Goal: Transaction & Acquisition: Purchase product/service

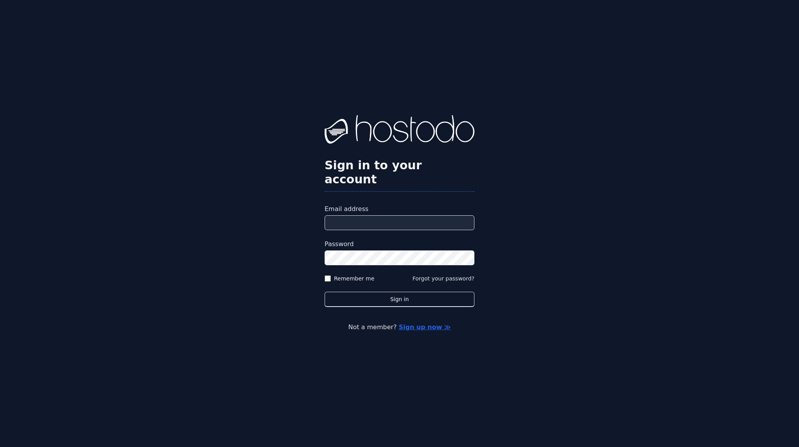
type input "**********"
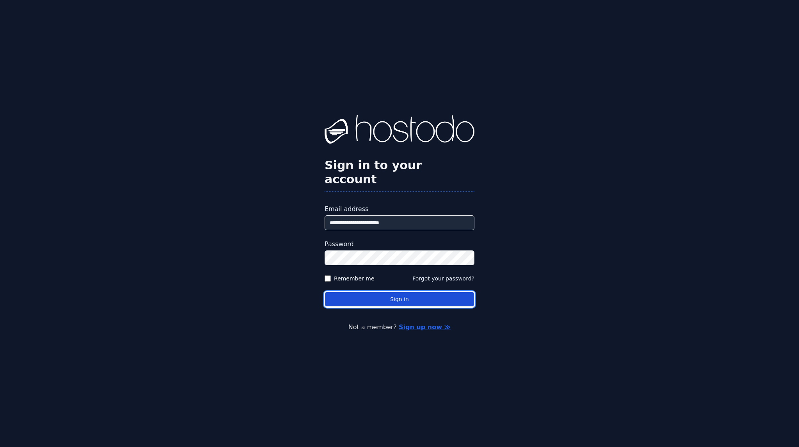
drag, startPoint x: 0, startPoint y: 0, endPoint x: 399, endPoint y: 291, distance: 493.3
click at [399, 292] on button "Sign in" at bounding box center [400, 299] width 150 height 15
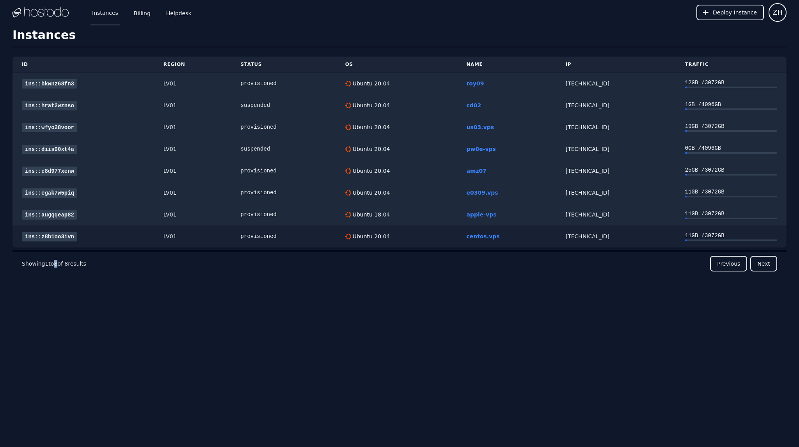
drag, startPoint x: 56, startPoint y: 329, endPoint x: 109, endPoint y: 230, distance: 112.1
click at [55, 330] on div "Instances Billing Helpdesk Deploy Instance ZH Instances SSH Keys Billing Helpde…" at bounding box center [399, 223] width 799 height 447
click at [584, 149] on div "158.51.126.112" at bounding box center [616, 149] width 101 height 8
copy div "158.51.126.112"
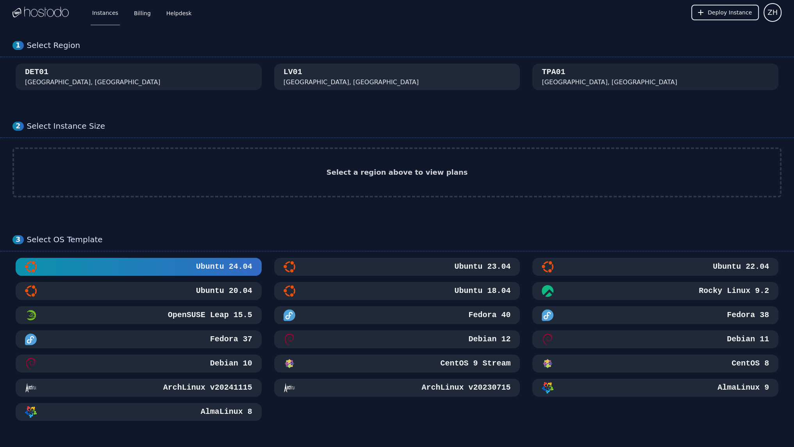
click at [359, 75] on div "LV01 Las Vegas, NV" at bounding box center [396, 77] width 227 height 20
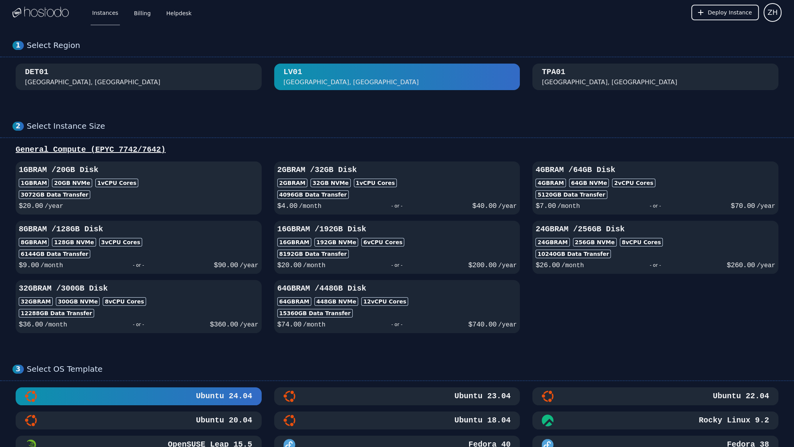
click at [214, 190] on div "3072 GB Data Transfer" at bounding box center [139, 194] width 240 height 9
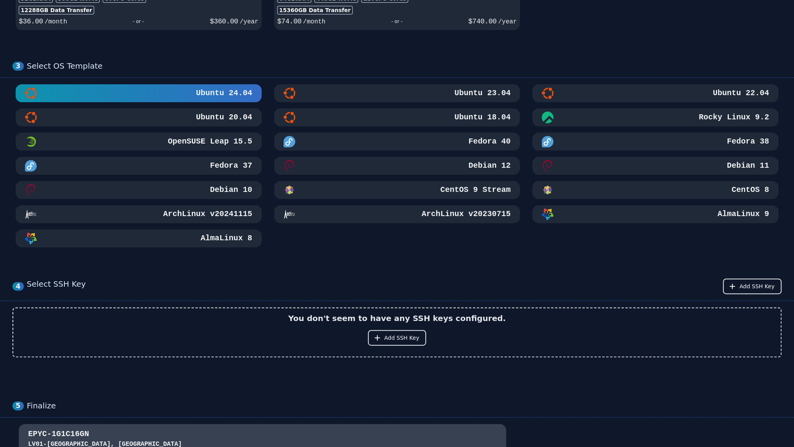
scroll to position [312, 0]
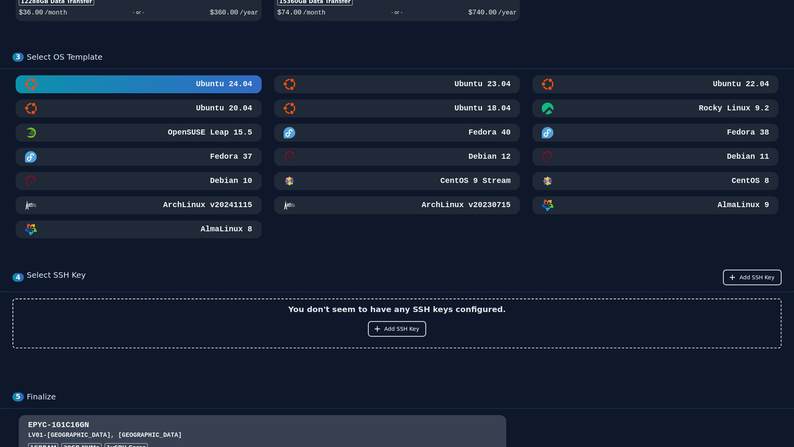
click at [662, 81] on div "Ubuntu 22.04" at bounding box center [654, 84] width 227 height 12
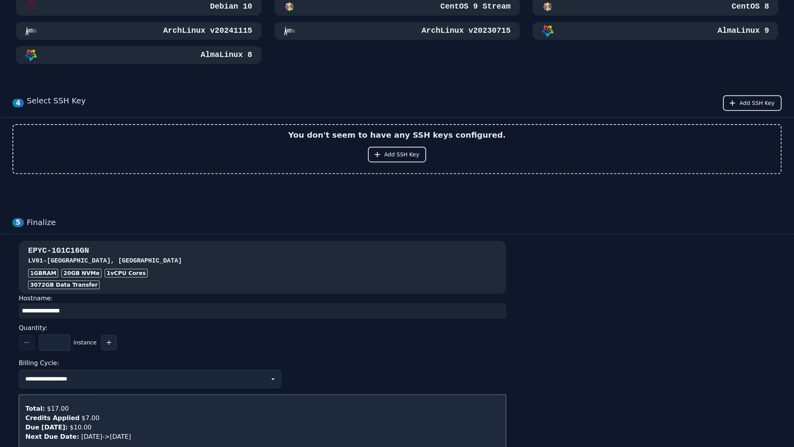
scroll to position [507, 0]
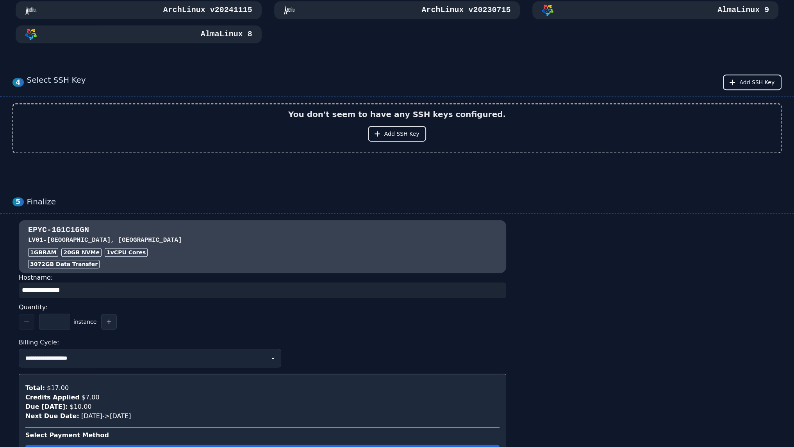
click at [169, 291] on input "input" at bounding box center [262, 291] width 487 height 16
type input "*"
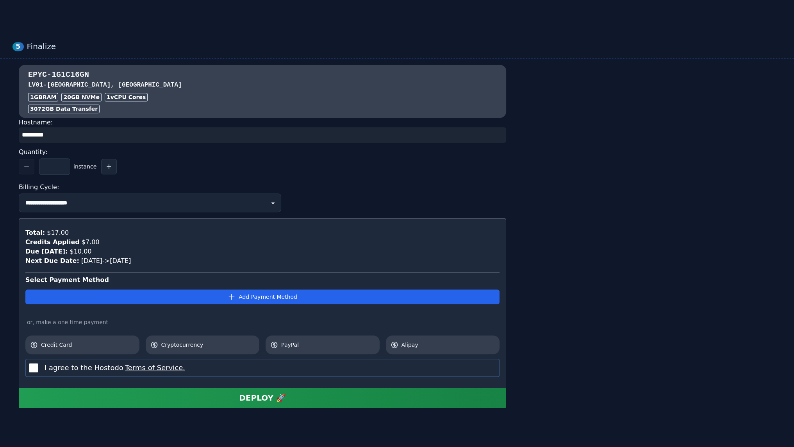
scroll to position [664, 0]
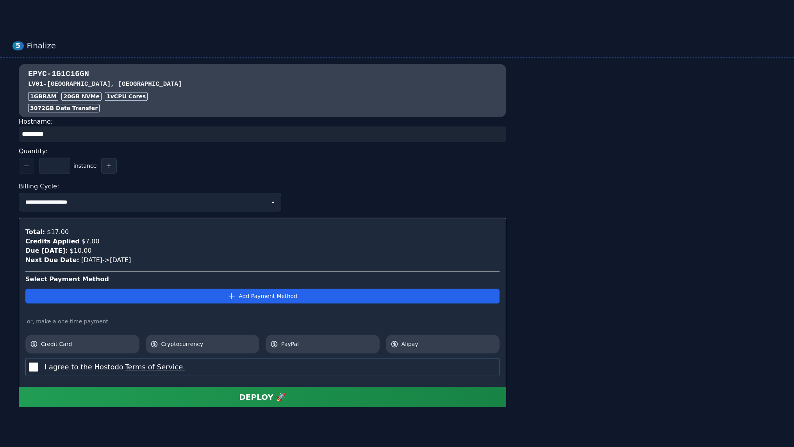
type input "*********"
click at [335, 343] on span "PayPal" at bounding box center [328, 344] width 94 height 8
click at [301, 393] on button "DEPLOY 🚀" at bounding box center [262, 397] width 487 height 20
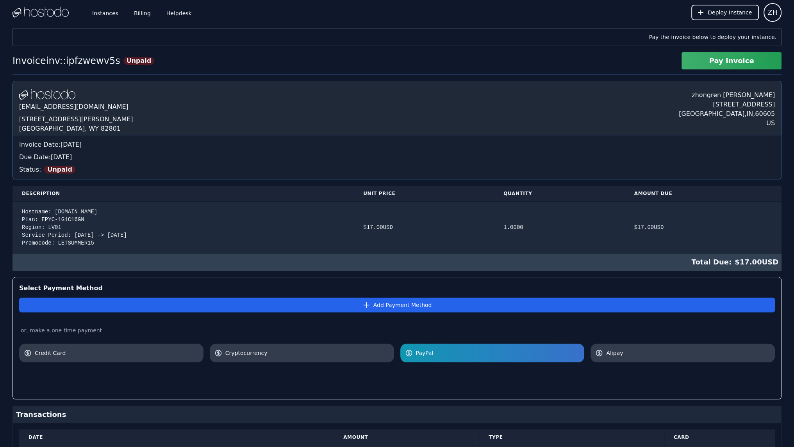
click at [0, 249] on div "Pay the invoice below to deploy your instance. Invoice inv::ipfzwewv5s Unpaid P…" at bounding box center [397, 263] width 794 height 470
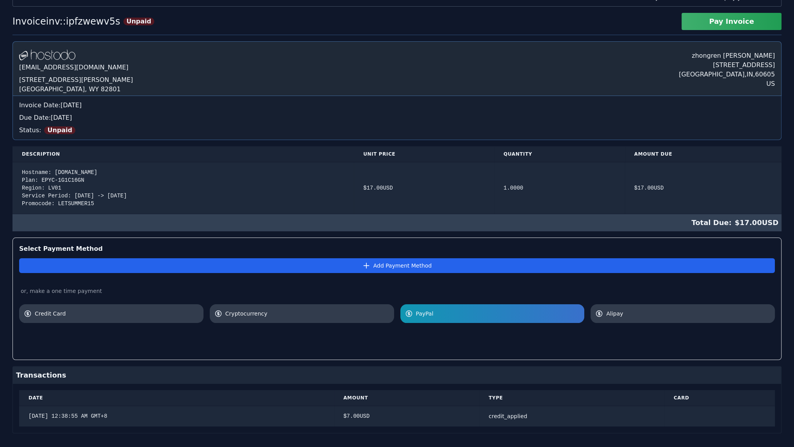
scroll to position [49, 0]
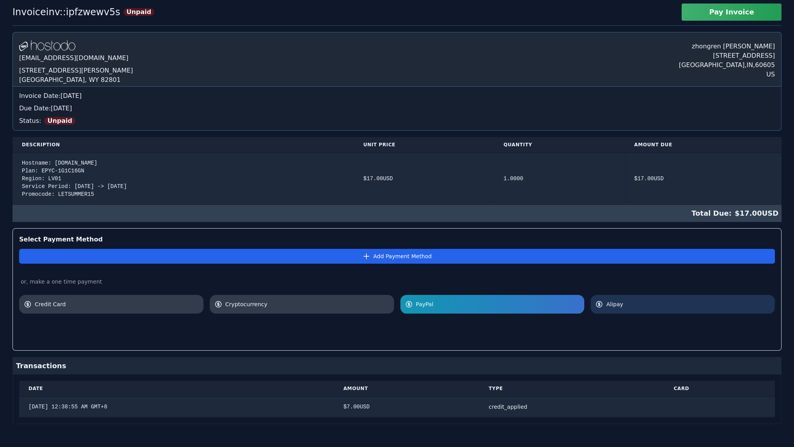
click at [616, 303] on span "Alipay" at bounding box center [688, 305] width 164 height 8
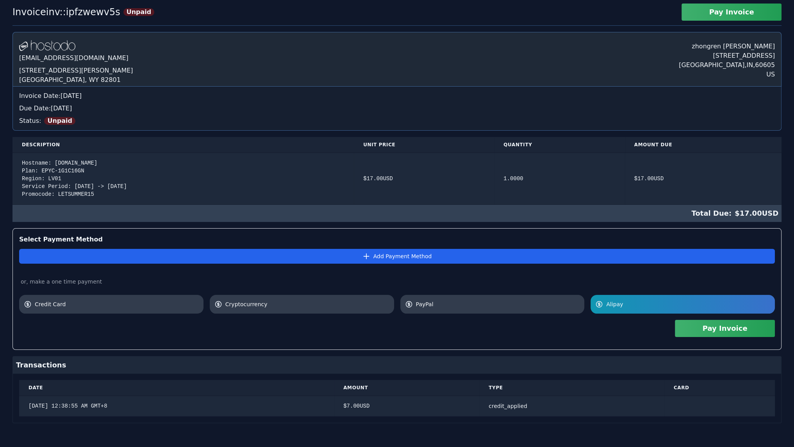
click at [699, 328] on button "Pay Invoice" at bounding box center [724, 328] width 100 height 17
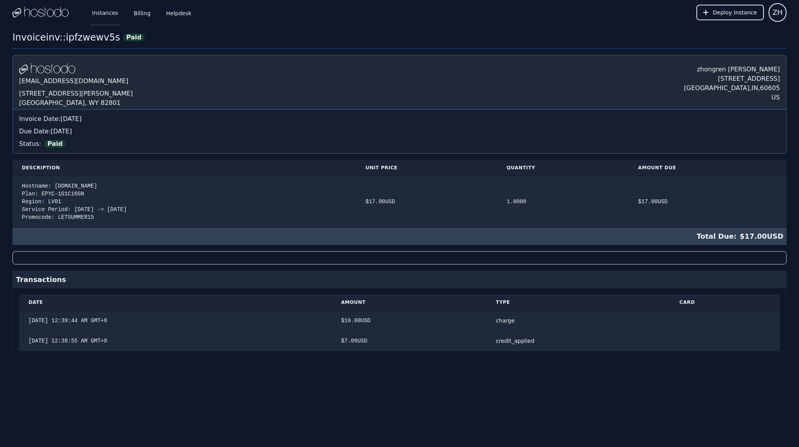
click at [108, 14] on link "Instances" at bounding box center [105, 13] width 29 height 26
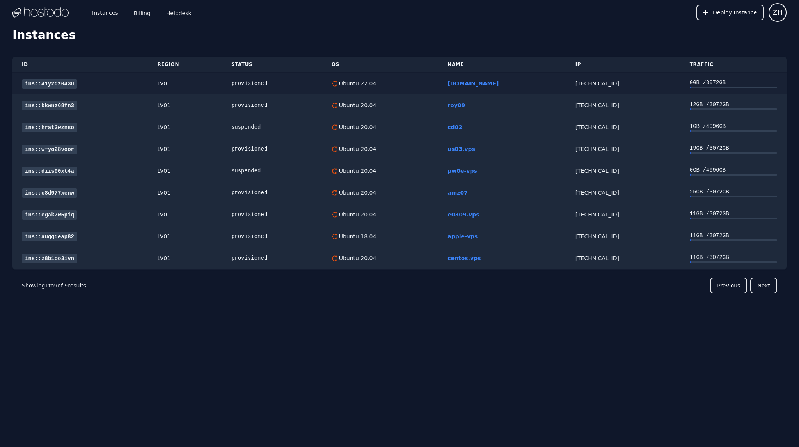
click at [576, 83] on div "216.126.238.226" at bounding box center [624, 84] width 96 height 8
copy div "216.126.238.226"
click at [55, 83] on link "ins::41y2dz043u" at bounding box center [49, 83] width 55 height 9
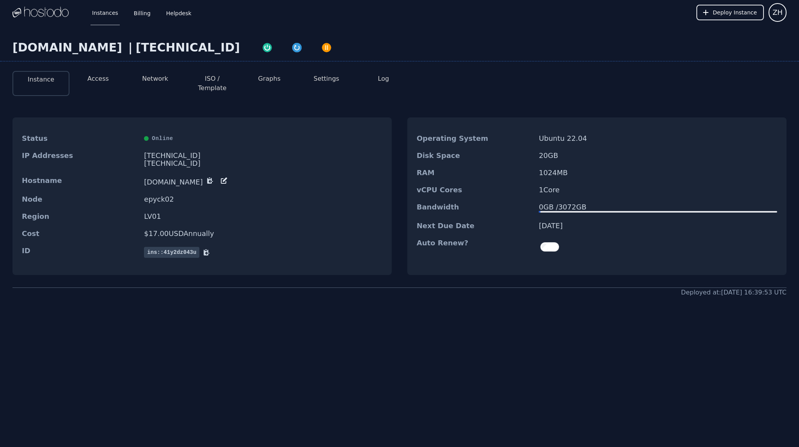
click at [100, 78] on button "Access" at bounding box center [97, 78] width 21 height 9
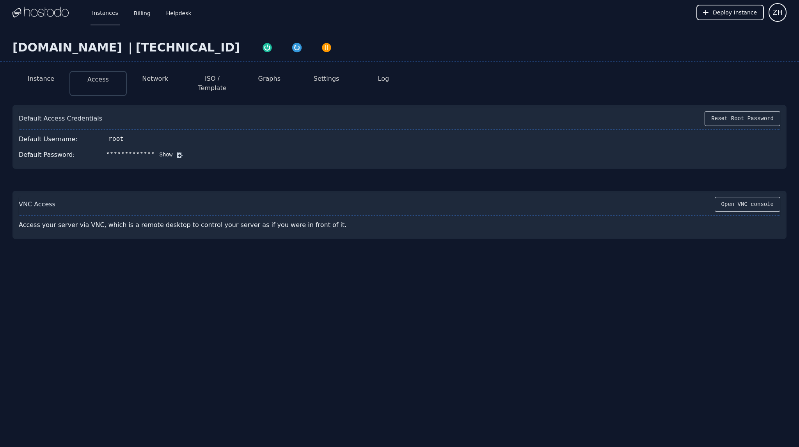
click at [176, 151] on icon at bounding box center [180, 155] width 8 height 8
click at [151, 45] on div "[TECHNICAL_ID]" at bounding box center [188, 48] width 104 height 14
copy div "[TECHNICAL_ID]"
